Goal: Task Accomplishment & Management: Manage account settings

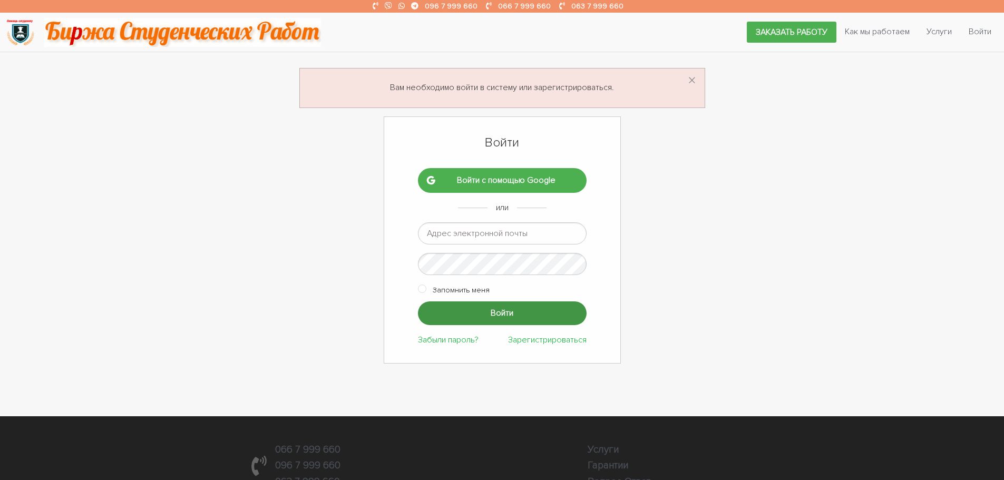
type input "ptv975@gmail.com"
click at [502, 310] on input "Войти" at bounding box center [502, 314] width 169 height 24
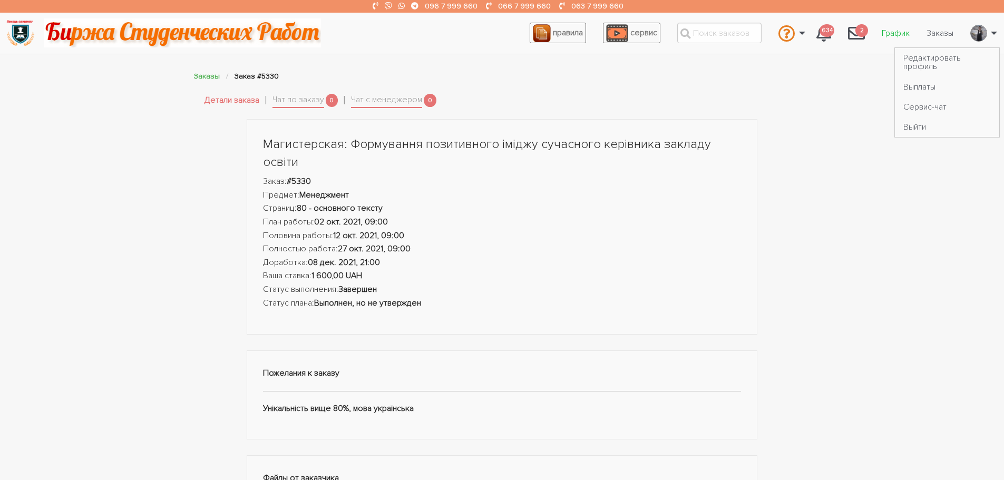
click at [903, 33] on link "График" at bounding box center [895, 33] width 45 height 20
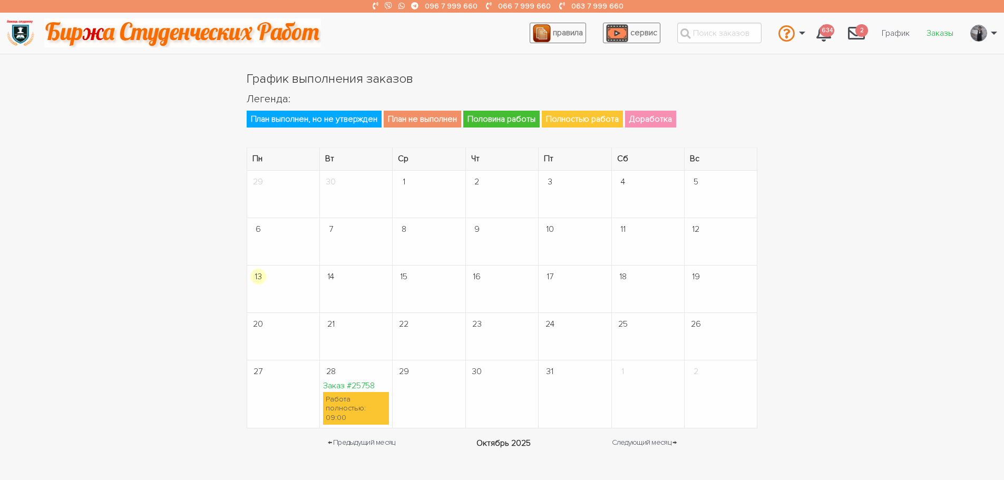
click at [933, 25] on link "Заказы" at bounding box center [940, 33] width 44 height 20
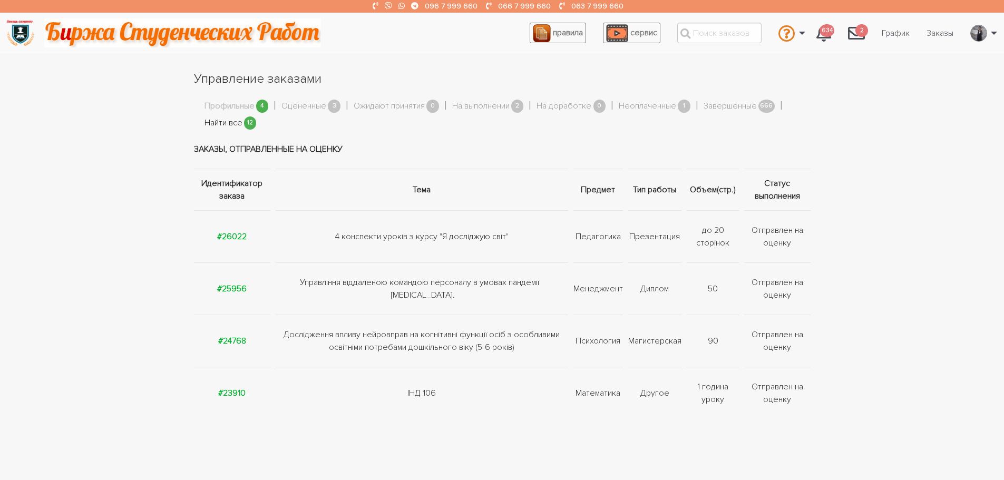
click at [237, 122] on link "Найти все" at bounding box center [224, 123] width 38 height 14
